Goal: Entertainment & Leisure: Consume media (video, audio)

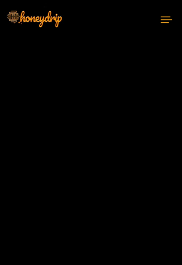
click at [162, 17] on icon at bounding box center [167, 20] width 12 height 6
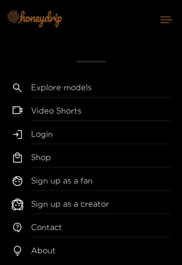
click at [142, 0] on div "Explore models Video Shorts Login Shop Sign up as a fan Sign up as a creator Co…" at bounding box center [91, 132] width 182 height 265
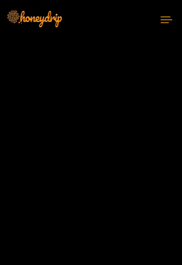
click at [164, 12] on button at bounding box center [166, 20] width 31 height 26
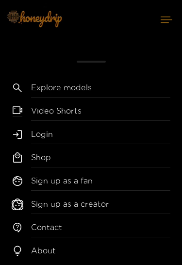
click at [142, 105] on link "Video Shorts" at bounding box center [100, 113] width 139 height 16
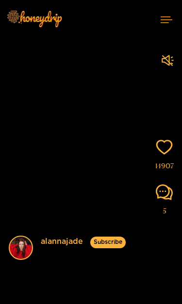
click at [98, 149] on video at bounding box center [91, 152] width 184 height 215
click at [109, 87] on video at bounding box center [91, 152] width 184 height 215
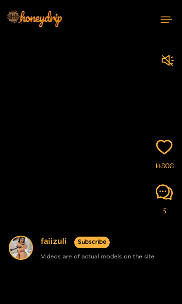
click at [170, 17] on icon at bounding box center [167, 20] width 12 height 6
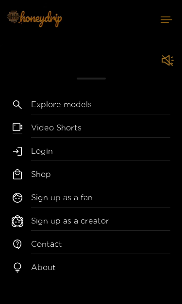
click at [105, 137] on link "Video Shorts" at bounding box center [100, 130] width 139 height 16
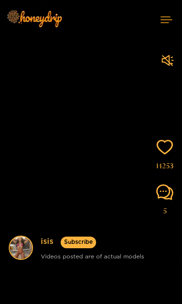
click at [65, 15] on img at bounding box center [34, 18] width 68 height 41
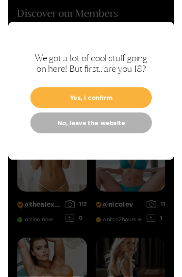
scroll to position [35, 0]
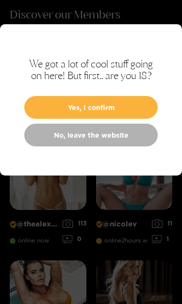
click at [127, 137] on link "No, leave the website" at bounding box center [90, 135] width 133 height 23
